Goal: Task Accomplishment & Management: Use online tool/utility

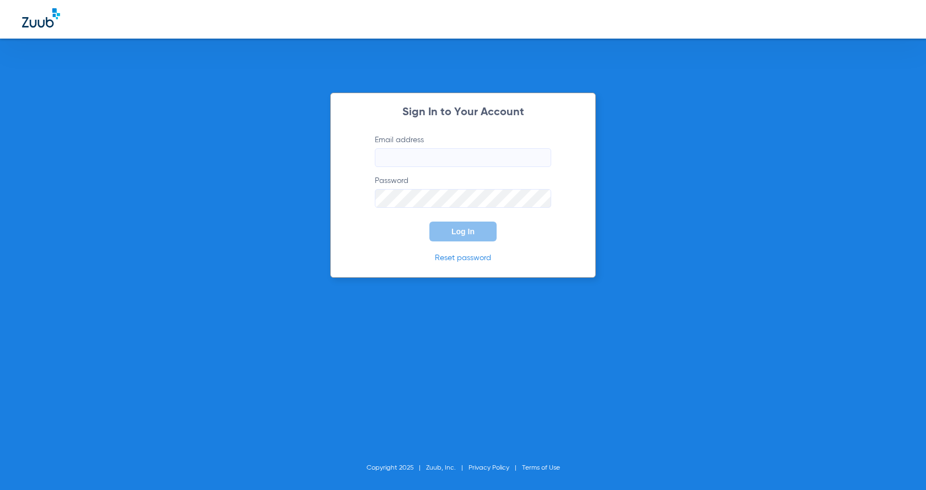
type input "kidsalhambra-ps@risas.com"
click at [456, 156] on input "kidsalhambra-ps@risas.com" at bounding box center [463, 157] width 176 height 19
click at [398, 235] on form "Email address kidsalhambra-ps@risas.com Password Log In" at bounding box center [463, 188] width 210 height 107
click at [458, 237] on button "Log In" at bounding box center [463, 232] width 67 height 20
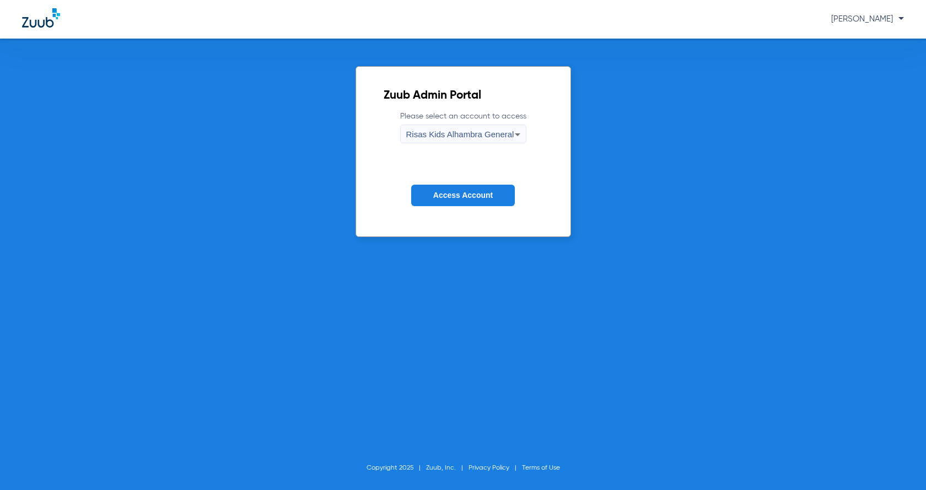
click at [464, 194] on span "Access Account" at bounding box center [463, 195] width 60 height 9
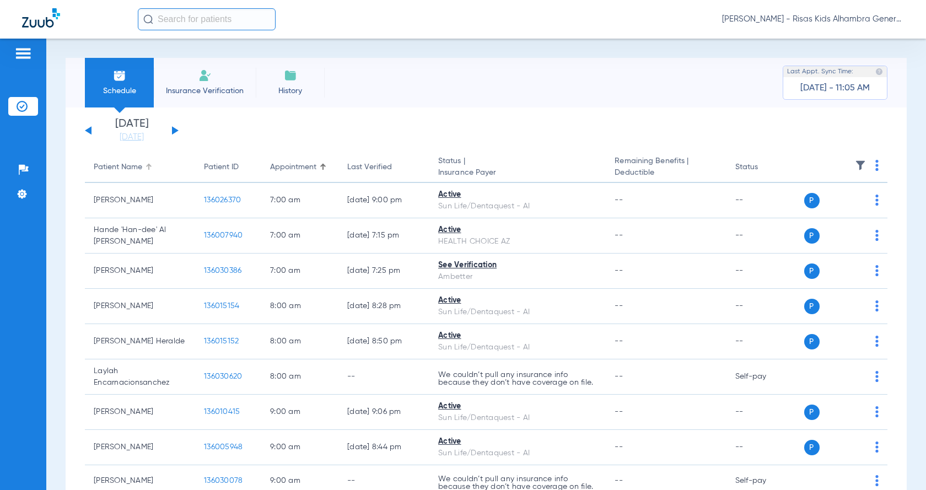
click at [140, 170] on div "Patient Name" at bounding box center [118, 168] width 49 height 12
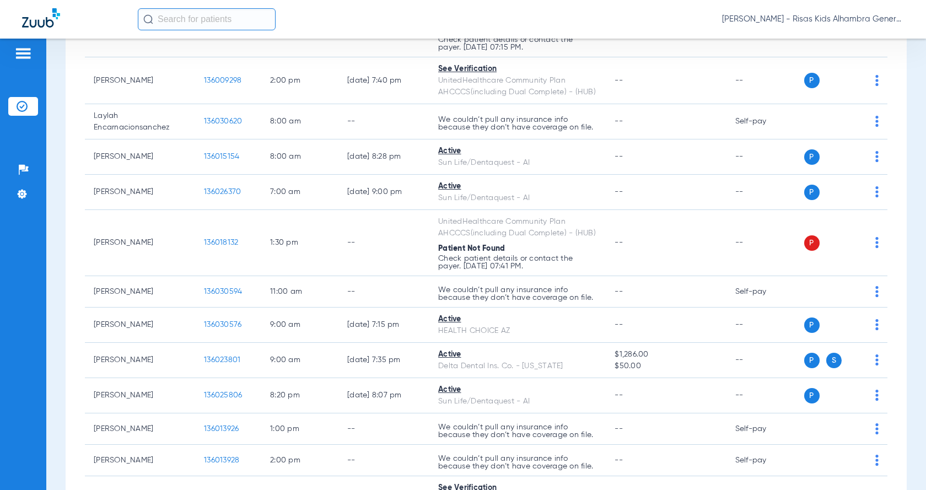
scroll to position [717, 0]
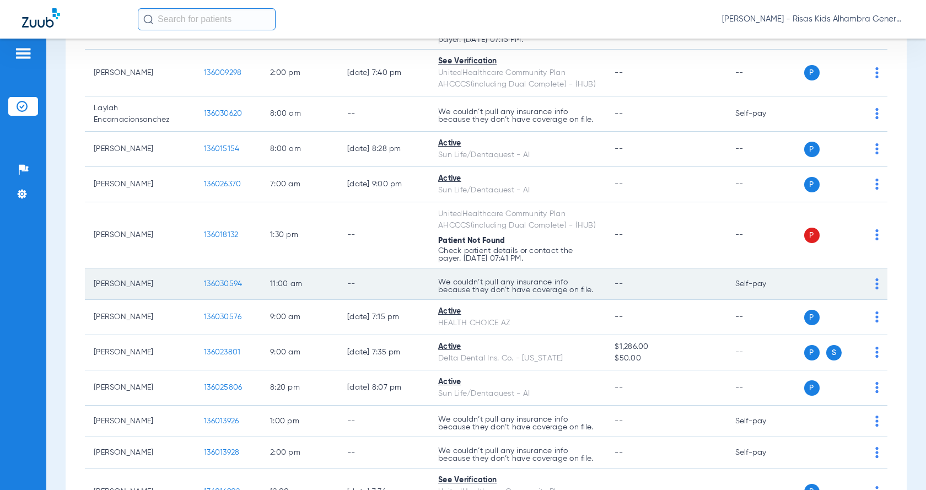
click at [872, 282] on td "P S" at bounding box center [844, 284] width 87 height 31
click at [876, 285] on img at bounding box center [877, 283] width 3 height 11
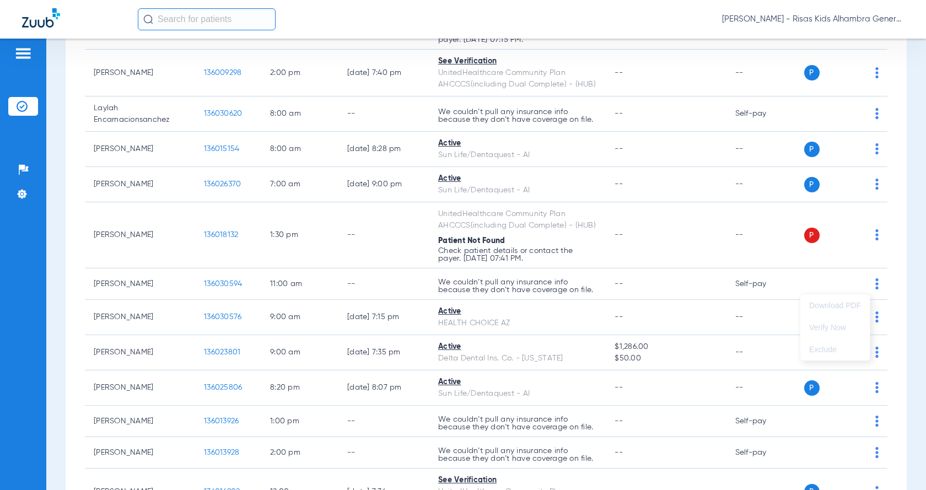
click at [866, 286] on div at bounding box center [463, 245] width 926 height 490
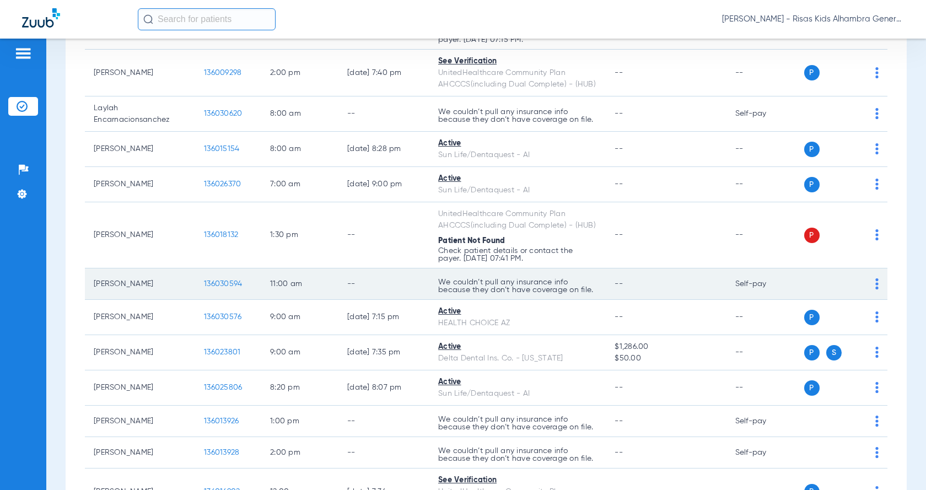
click at [876, 286] on img at bounding box center [877, 283] width 3 height 11
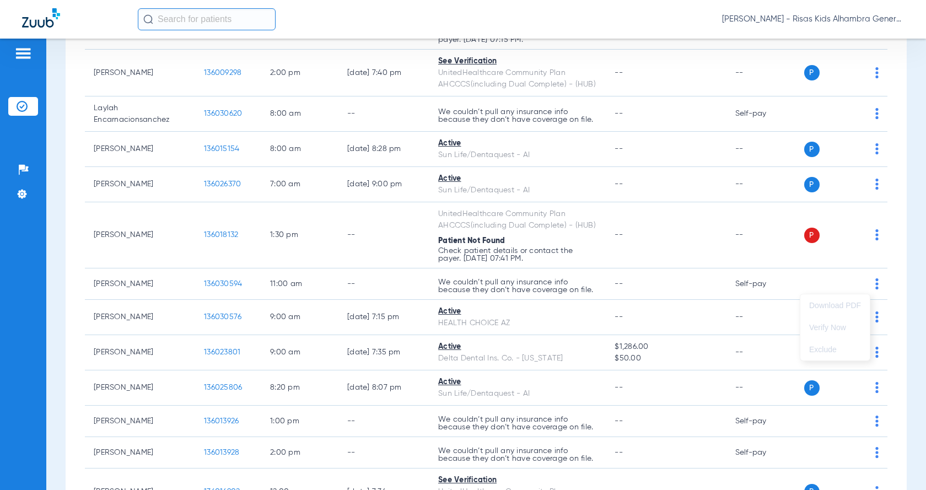
click at [223, 284] on div at bounding box center [463, 245] width 926 height 490
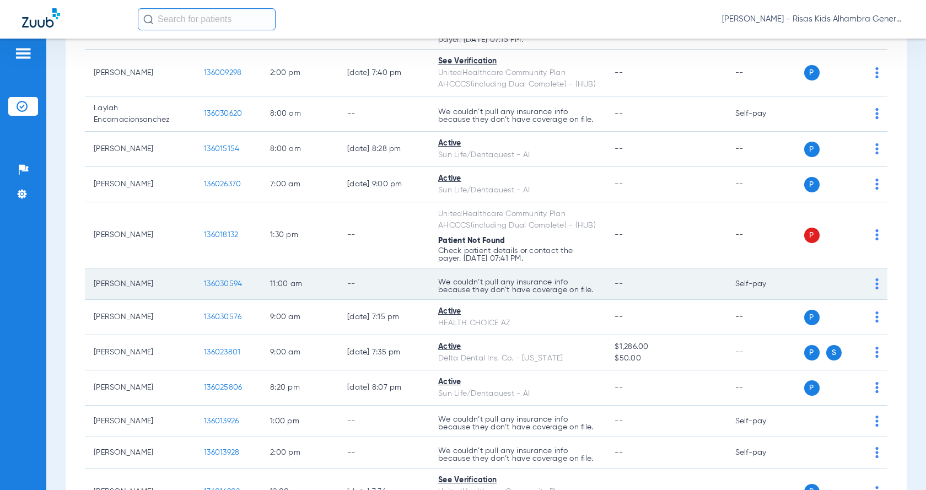
click at [127, 287] on td "[PERSON_NAME]" at bounding box center [140, 284] width 110 height 31
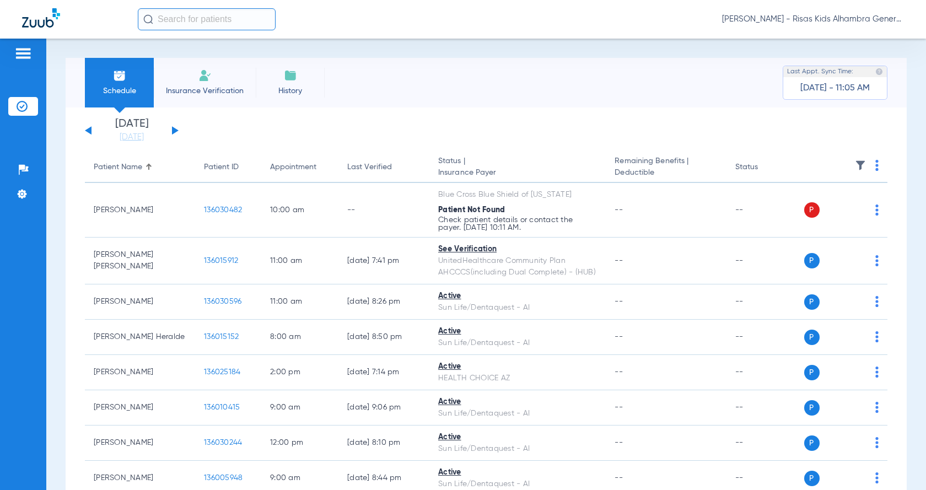
click at [144, 167] on div "Patient Name" at bounding box center [140, 168] width 93 height 12
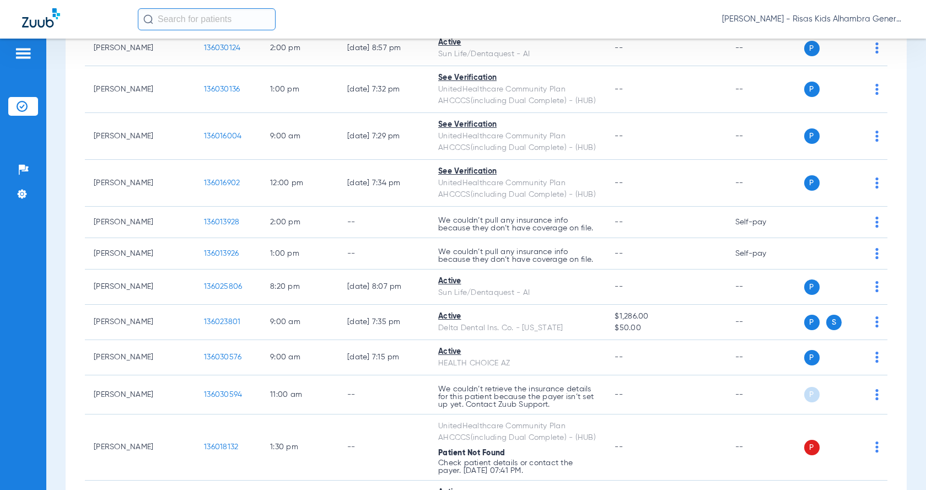
scroll to position [296, 0]
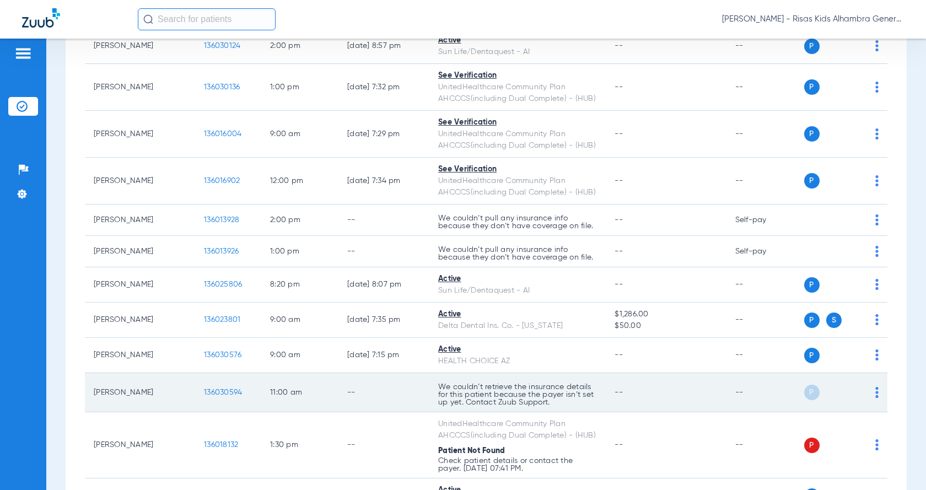
click at [876, 396] on img at bounding box center [877, 392] width 3 height 11
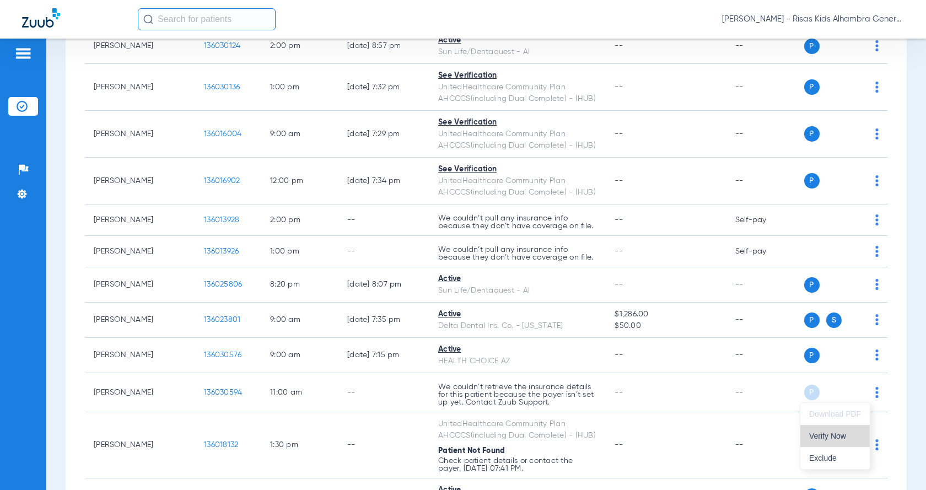
click at [839, 437] on span "Verify Now" at bounding box center [835, 436] width 52 height 8
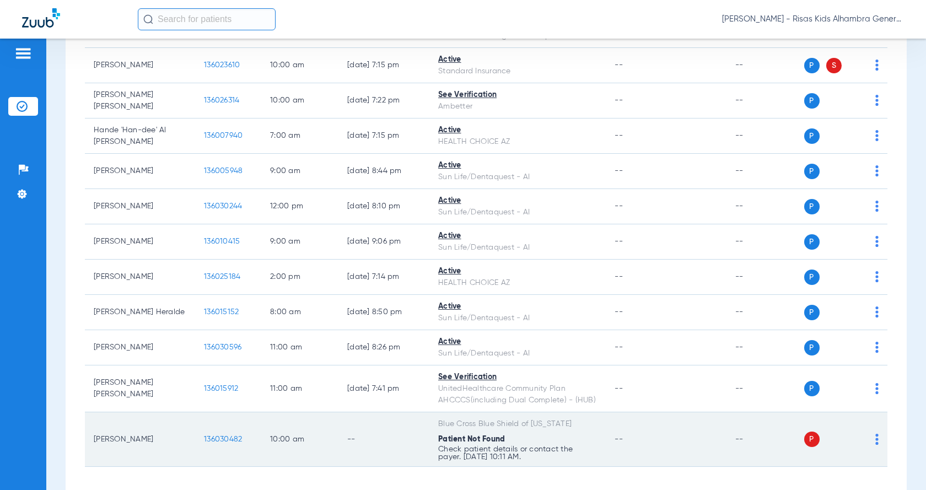
scroll to position [1091, 0]
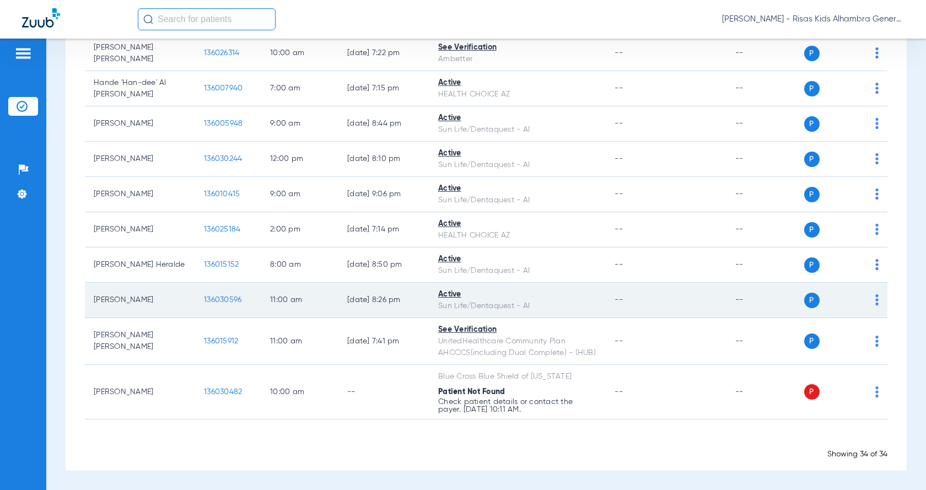
click at [876, 304] on img at bounding box center [877, 299] width 3 height 11
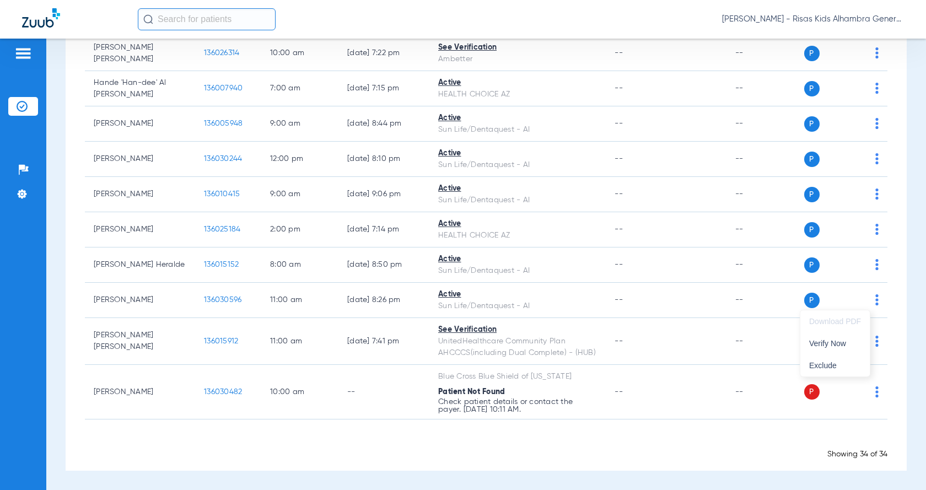
click at [117, 303] on div at bounding box center [463, 245] width 926 height 490
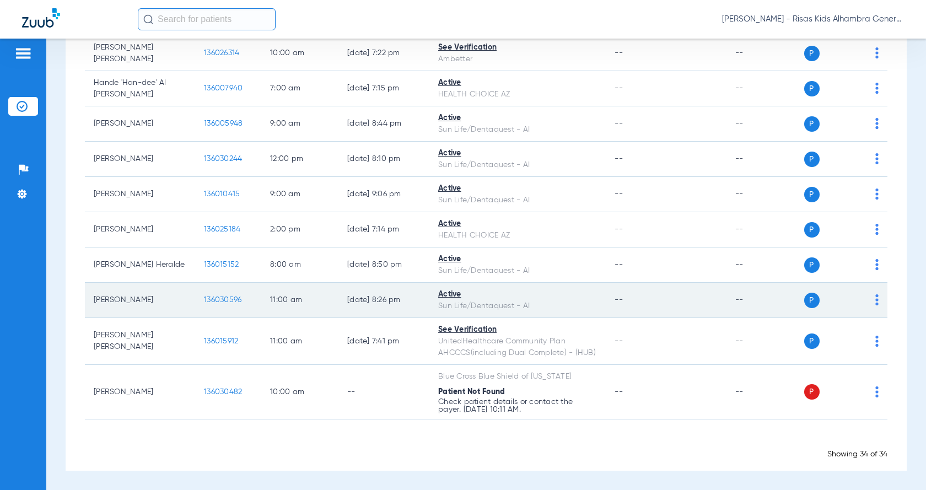
click at [235, 302] on span "136030596" at bounding box center [222, 300] width 37 height 8
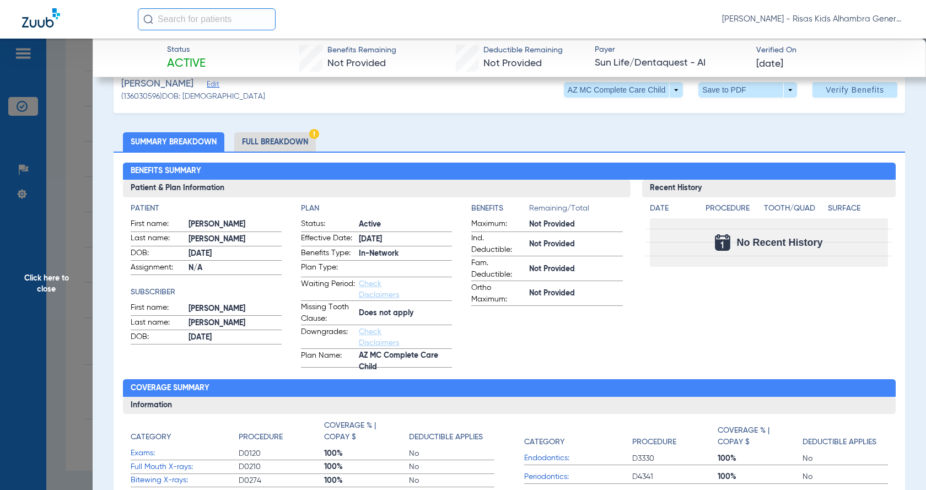
scroll to position [0, 0]
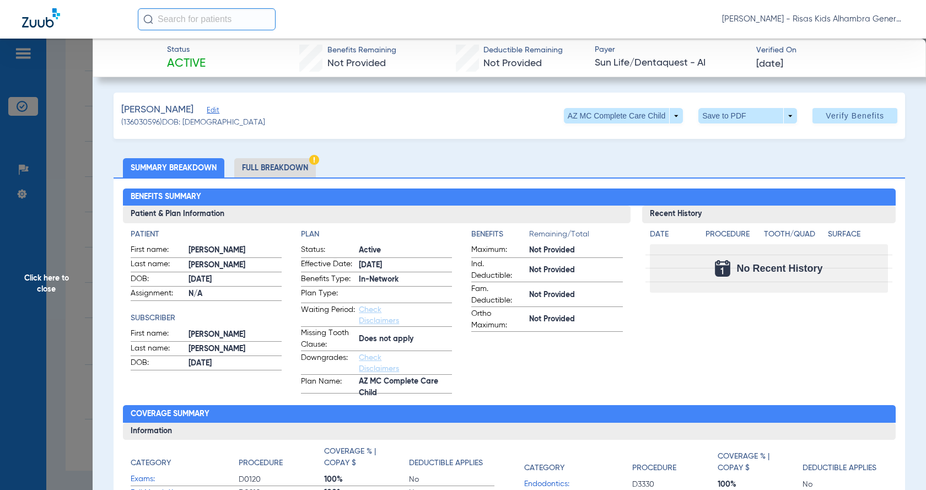
click at [288, 171] on li "Full Breakdown" at bounding box center [275, 167] width 82 height 19
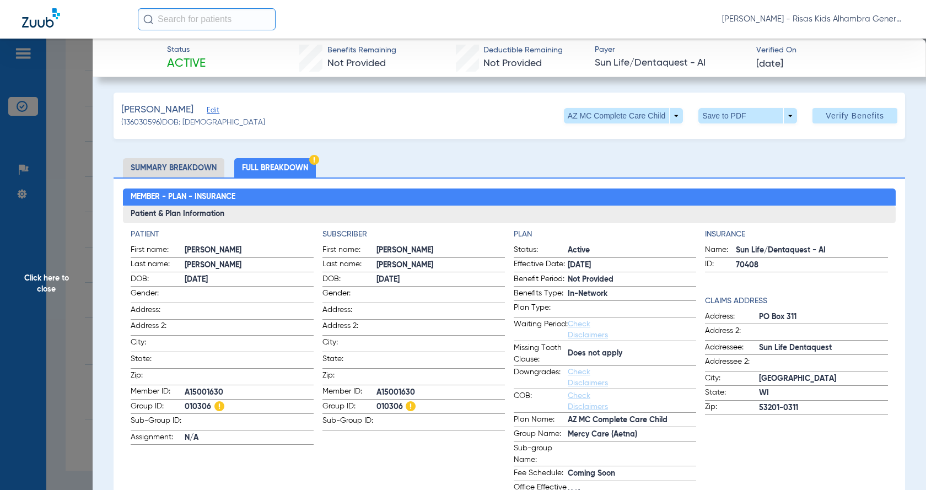
click at [181, 166] on li "Summary Breakdown" at bounding box center [173, 167] width 101 height 19
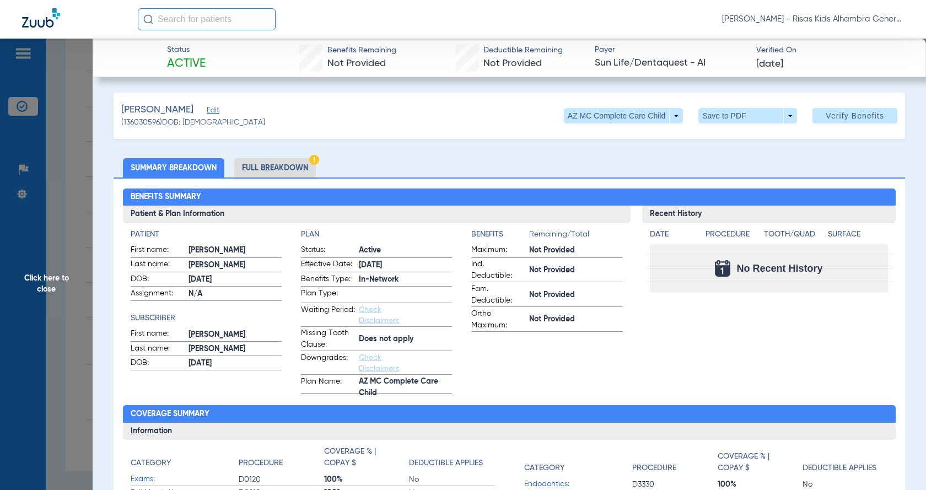
scroll to position [772, 0]
